Goal: Contribute content: Contribute content

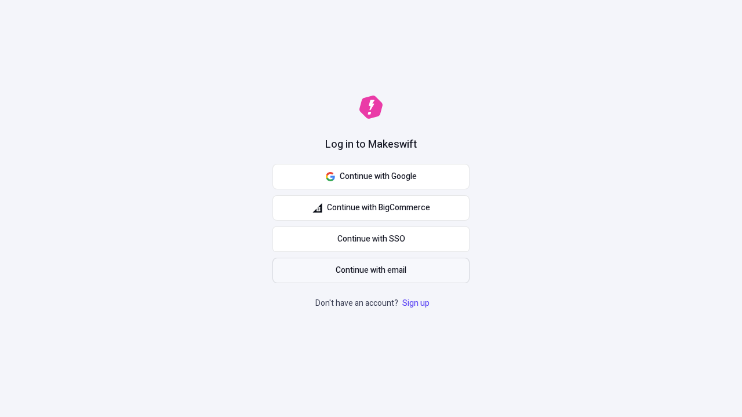
click at [371, 271] on span "Continue with email" at bounding box center [371, 270] width 71 height 13
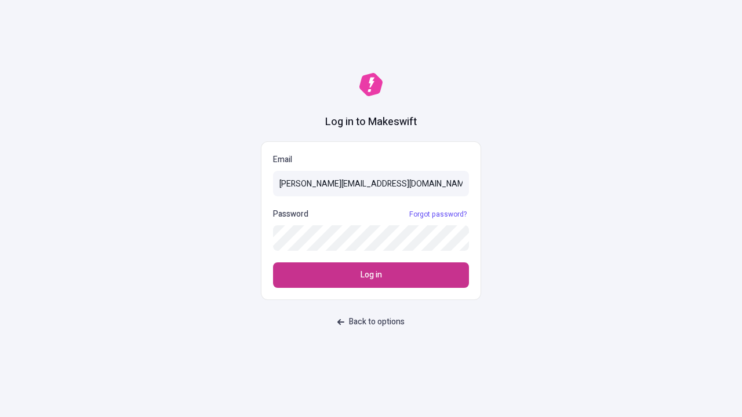
click at [371, 275] on span "Log in" at bounding box center [370, 275] width 21 height 13
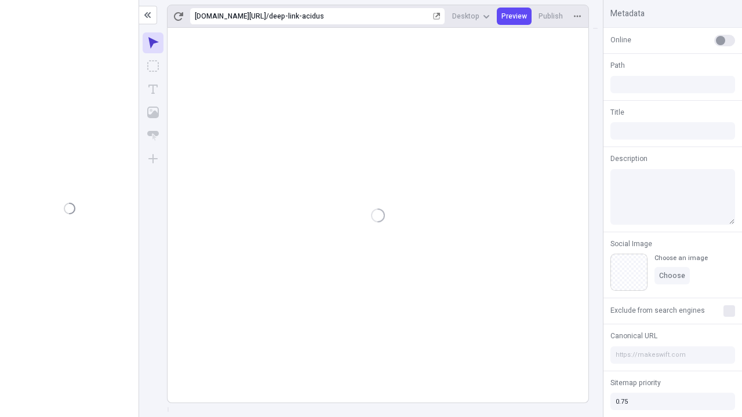
type input "/deep-link-acidus"
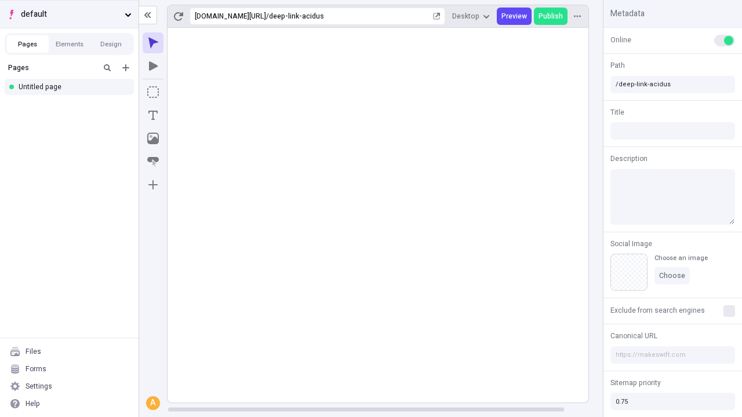
click at [69, 14] on span "default" at bounding box center [70, 14] width 99 height 13
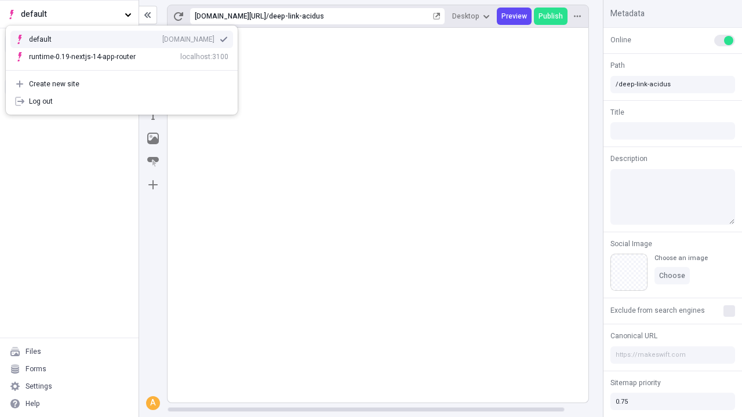
click at [162, 37] on div "qee9k4dy7d.staging.makeswift.site" at bounding box center [188, 39] width 52 height 9
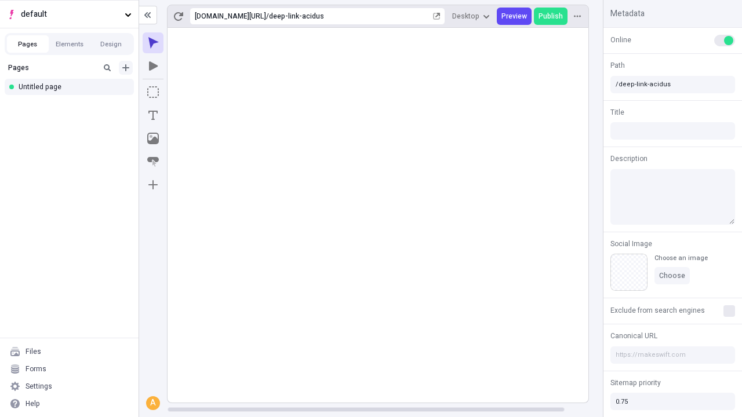
click at [126, 68] on icon "Add new" at bounding box center [125, 67] width 7 height 7
click at [72, 105] on div "Blank page" at bounding box center [72, 105] width 111 height 17
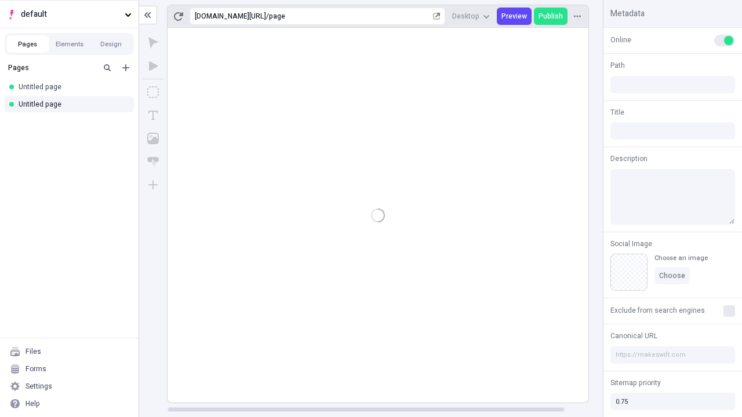
type input "/page"
click at [153, 92] on icon "Box" at bounding box center [153, 92] width 12 height 12
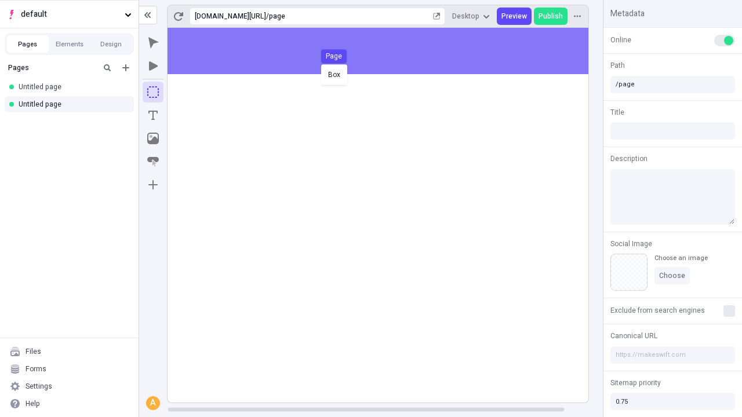
click at [389, 51] on div "Box Page" at bounding box center [371, 208] width 742 height 417
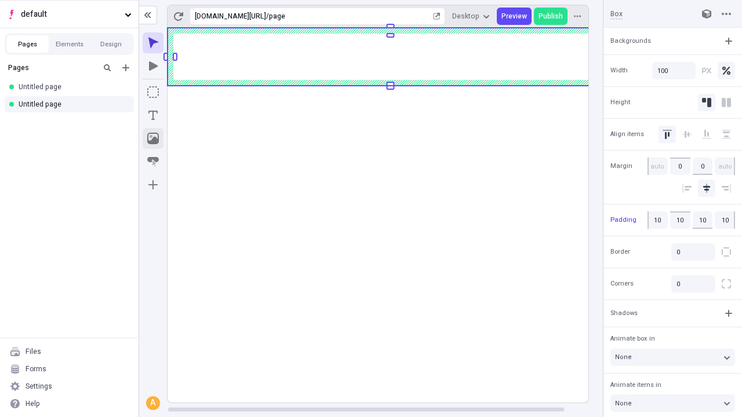
click at [153, 138] on icon "Image" at bounding box center [153, 139] width 12 height 12
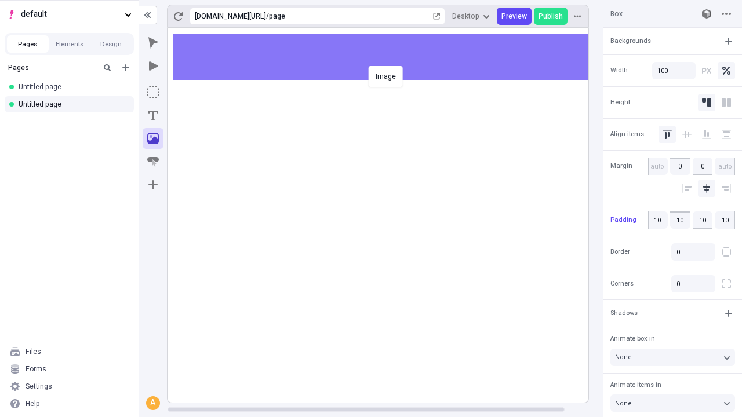
click at [389, 57] on div "Image" at bounding box center [371, 208] width 742 height 417
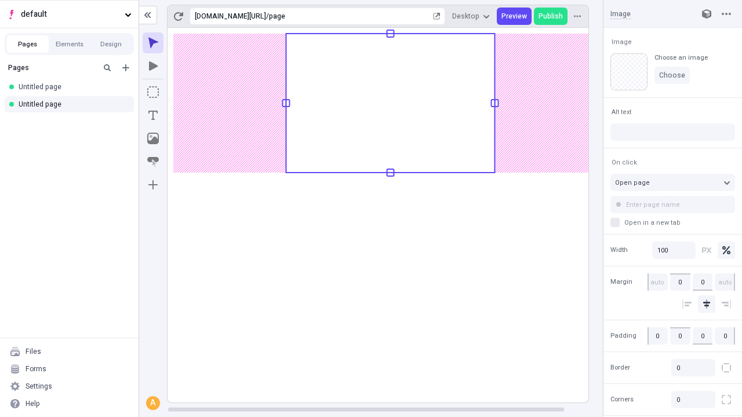
click at [153, 115] on icon "Text" at bounding box center [152, 115] width 9 height 9
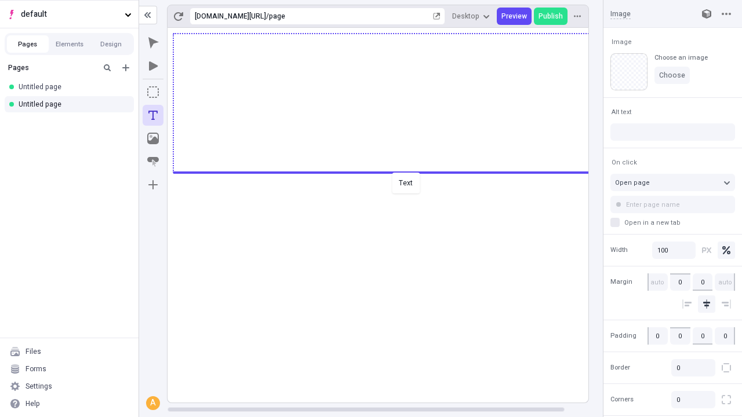
click at [389, 172] on div "Text" at bounding box center [371, 208] width 742 height 417
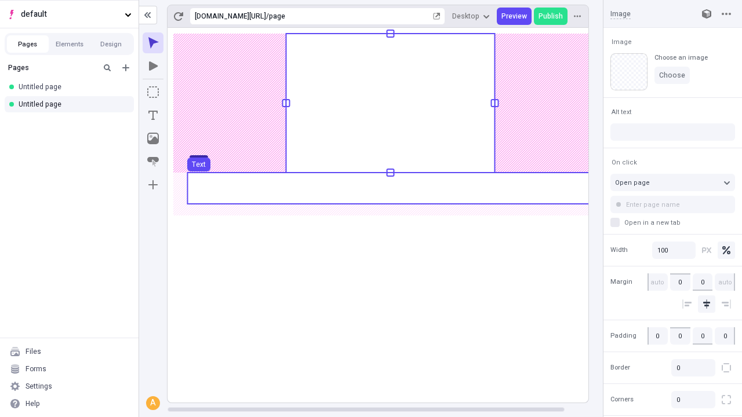
click at [389, 188] on use at bounding box center [390, 188] width 406 height 31
click at [389, 188] on rect at bounding box center [390, 215] width 446 height 375
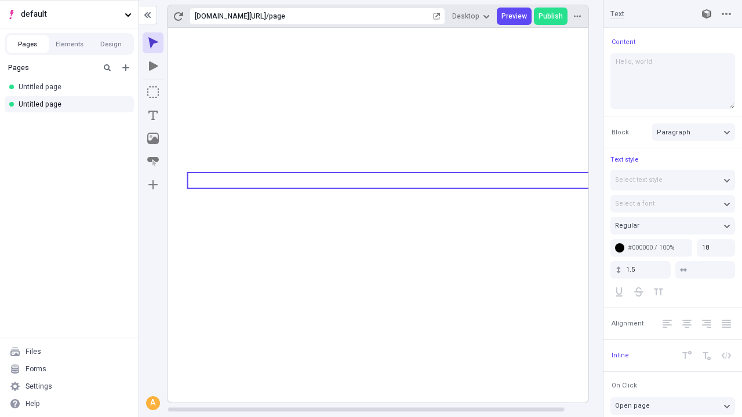
type textarea "Hello, world!"
click at [153, 138] on icon "Image" at bounding box center [153, 139] width 12 height 12
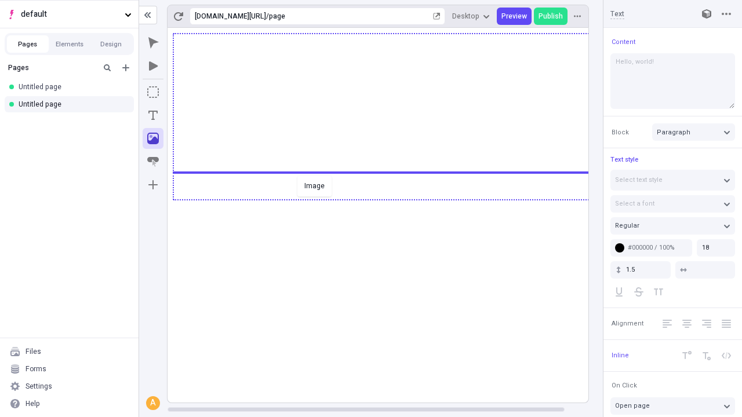
click at [389, 199] on div "Image" at bounding box center [371, 208] width 742 height 417
